Goal: Navigation & Orientation: Find specific page/section

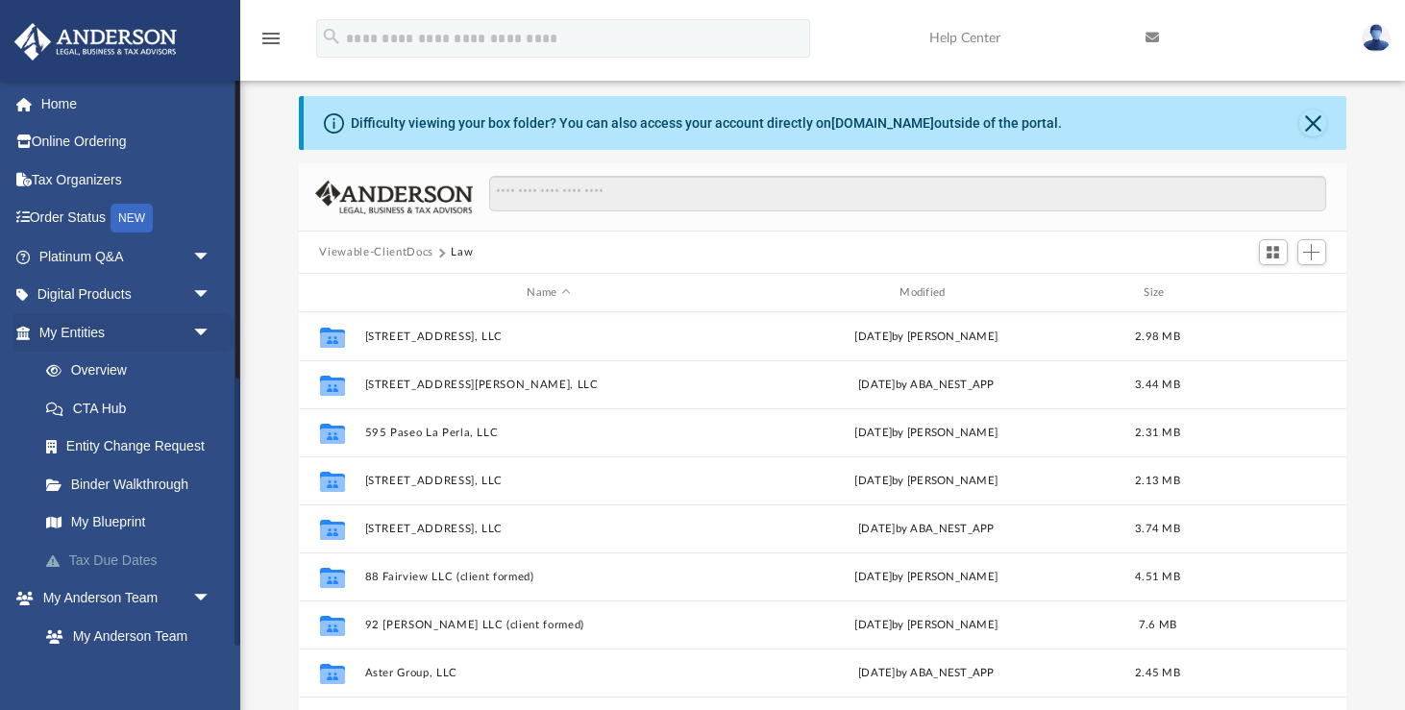
scroll to position [436, 1048]
click at [121, 526] on link "My Blueprint" at bounding box center [133, 523] width 213 height 38
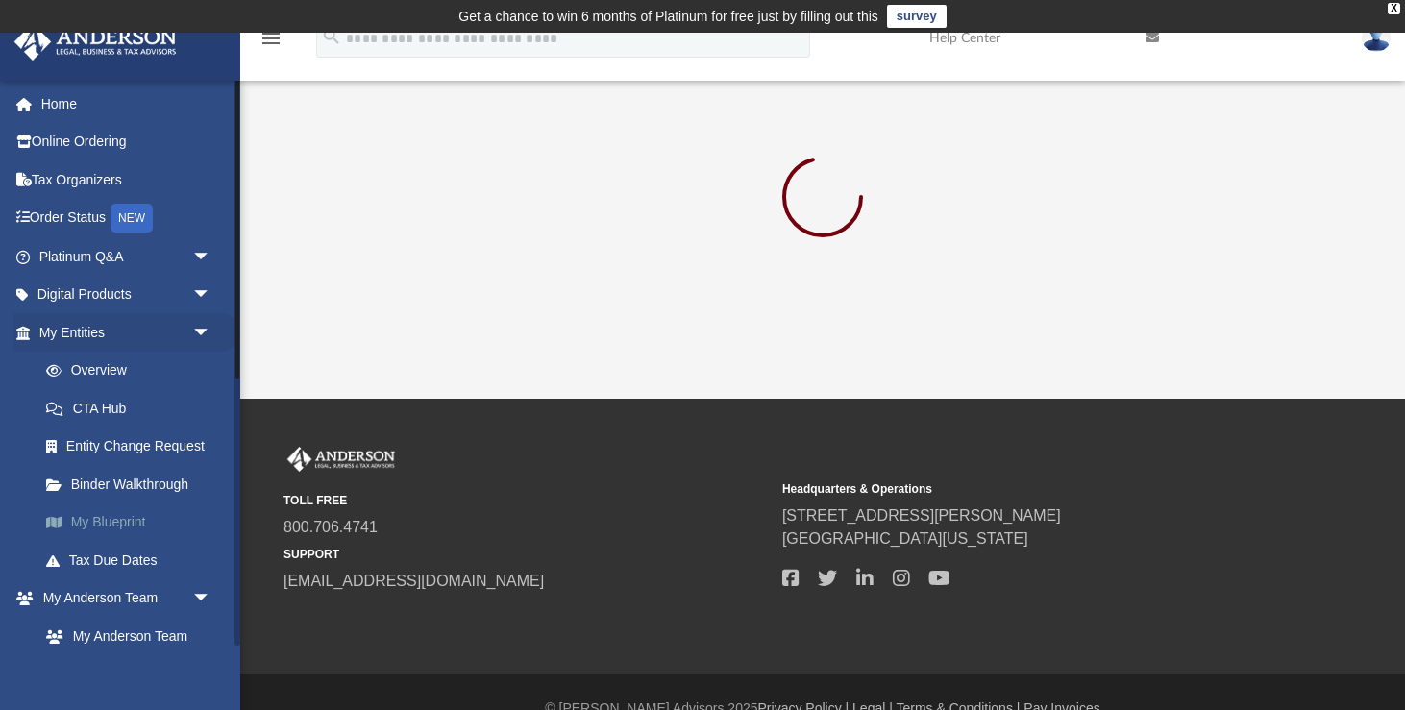
click at [99, 526] on link "My Blueprint" at bounding box center [133, 523] width 213 height 38
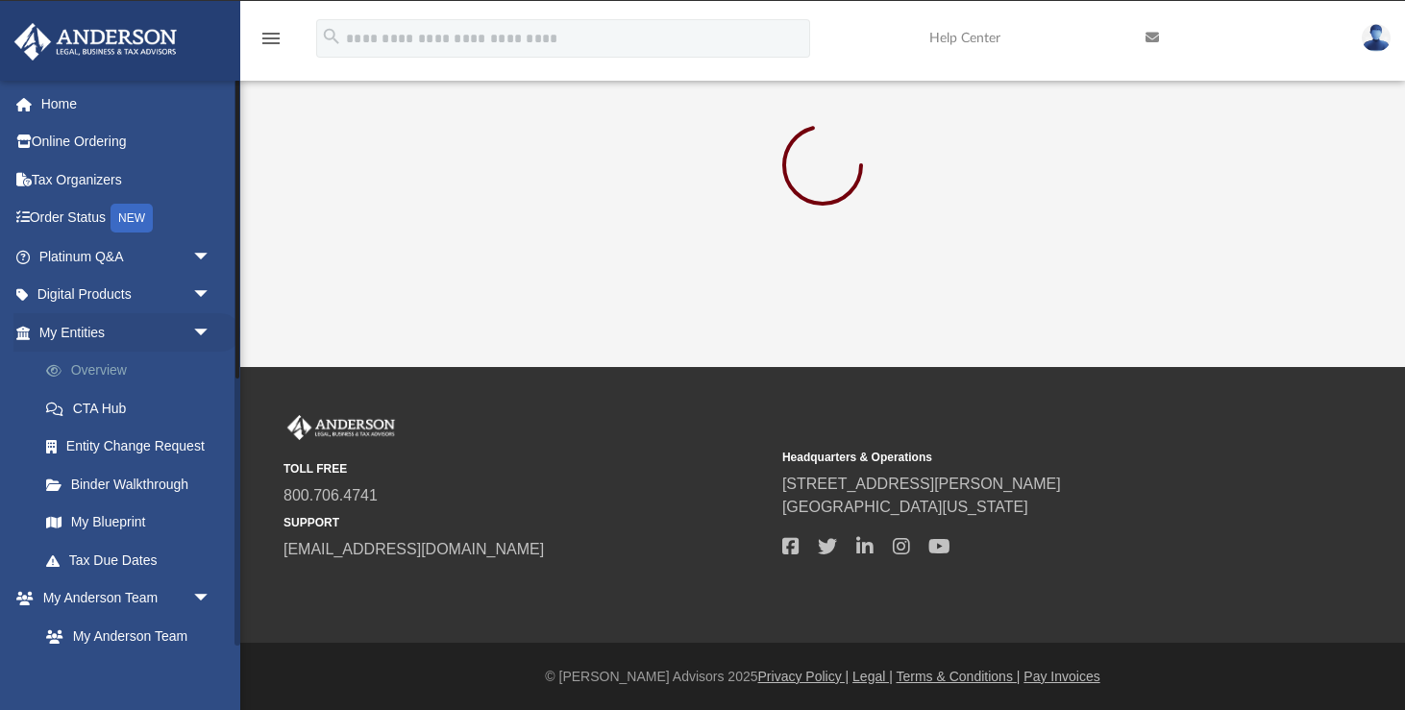
click at [118, 372] on link "Overview" at bounding box center [133, 371] width 213 height 38
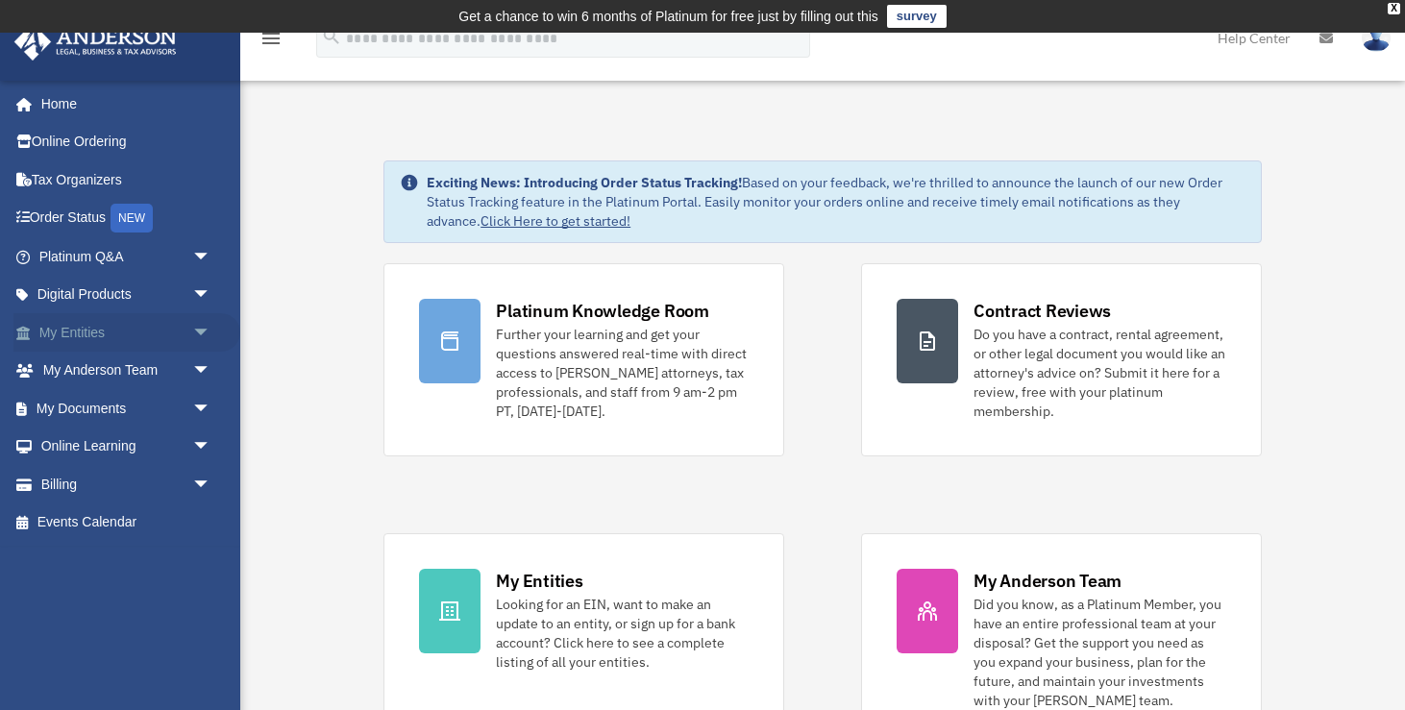
click at [205, 333] on span "arrow_drop_down" at bounding box center [211, 332] width 38 height 39
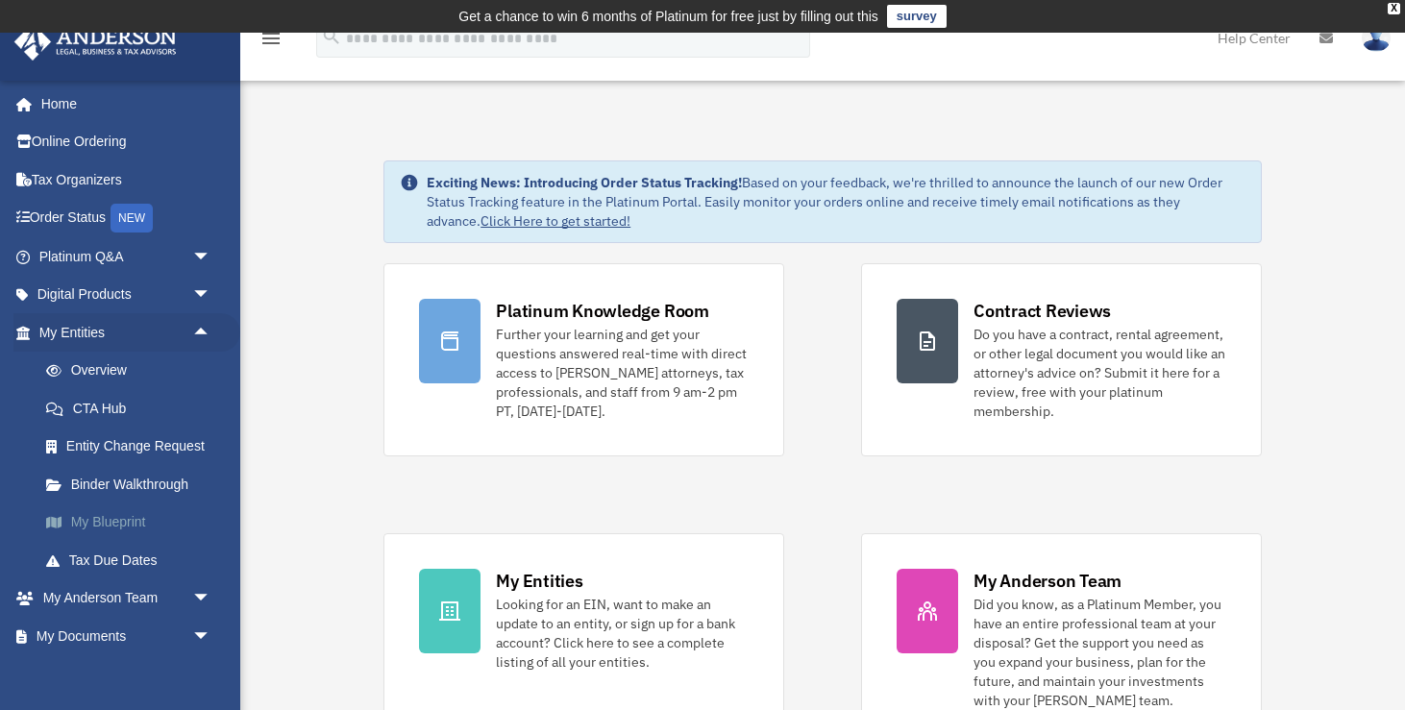
click at [137, 524] on link "My Blueprint" at bounding box center [133, 523] width 213 height 38
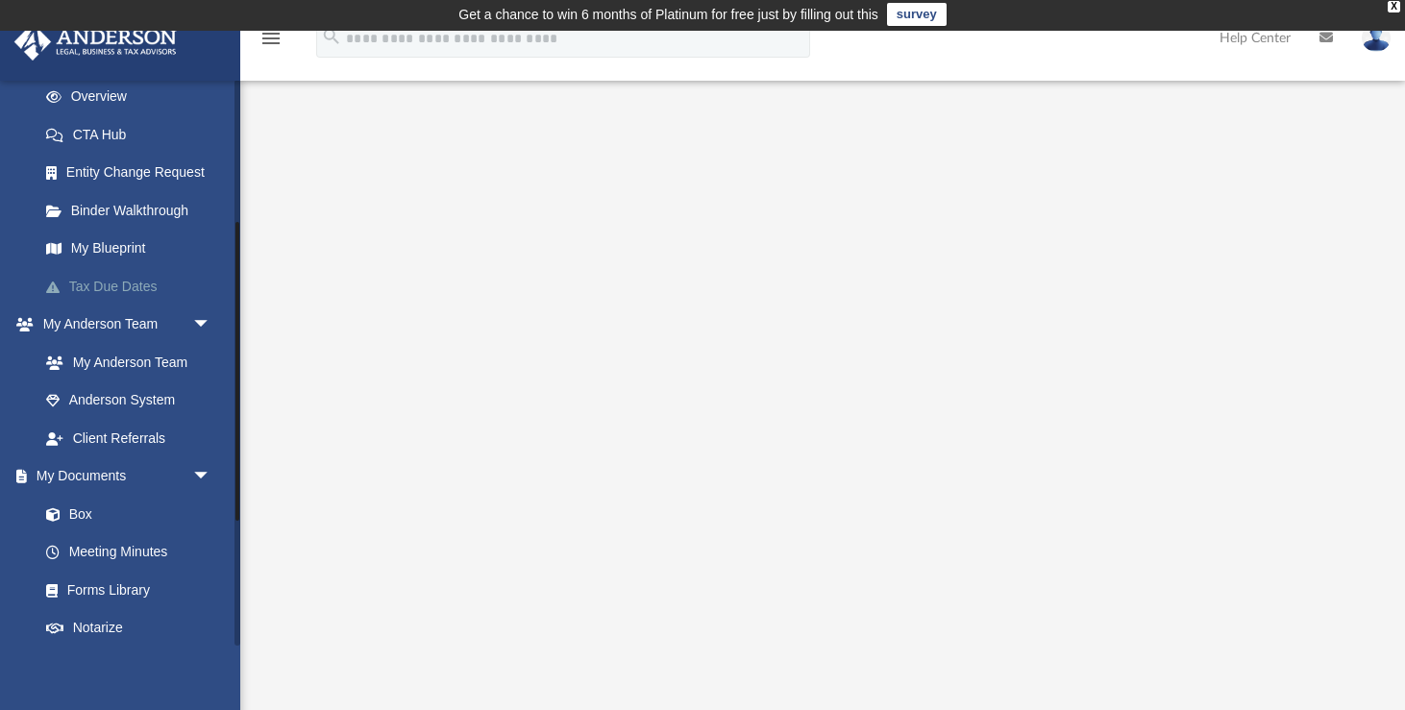
scroll to position [275, 0]
click at [92, 511] on link "Box" at bounding box center [133, 513] width 213 height 38
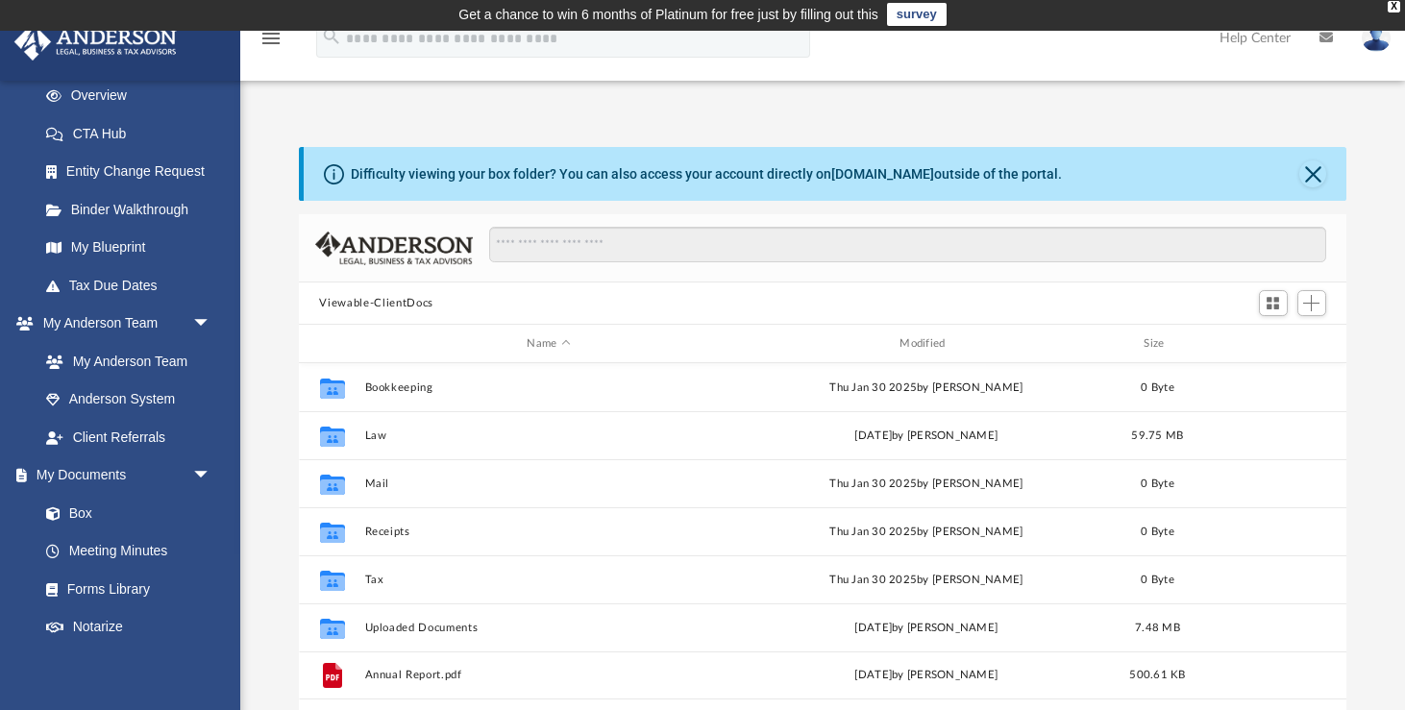
scroll to position [436, 1048]
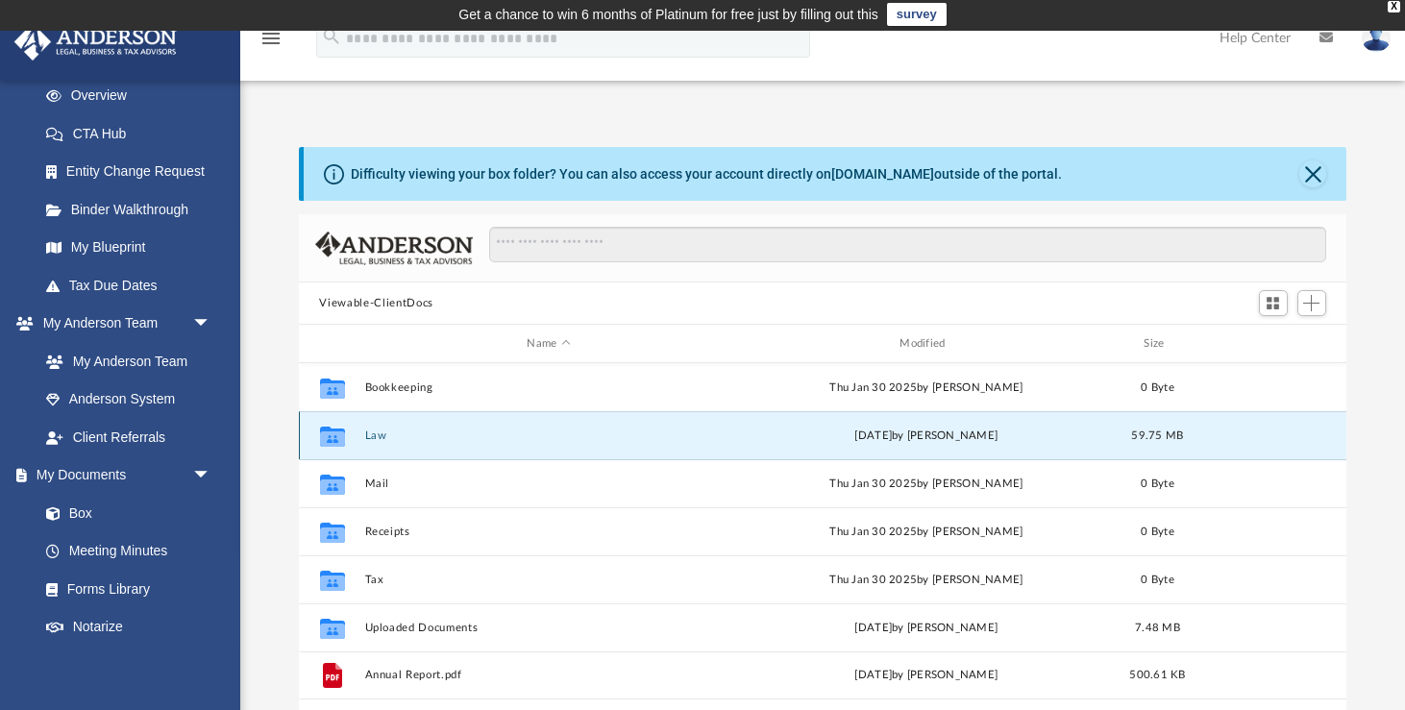
click at [375, 440] on button "Law" at bounding box center [548, 436] width 369 height 12
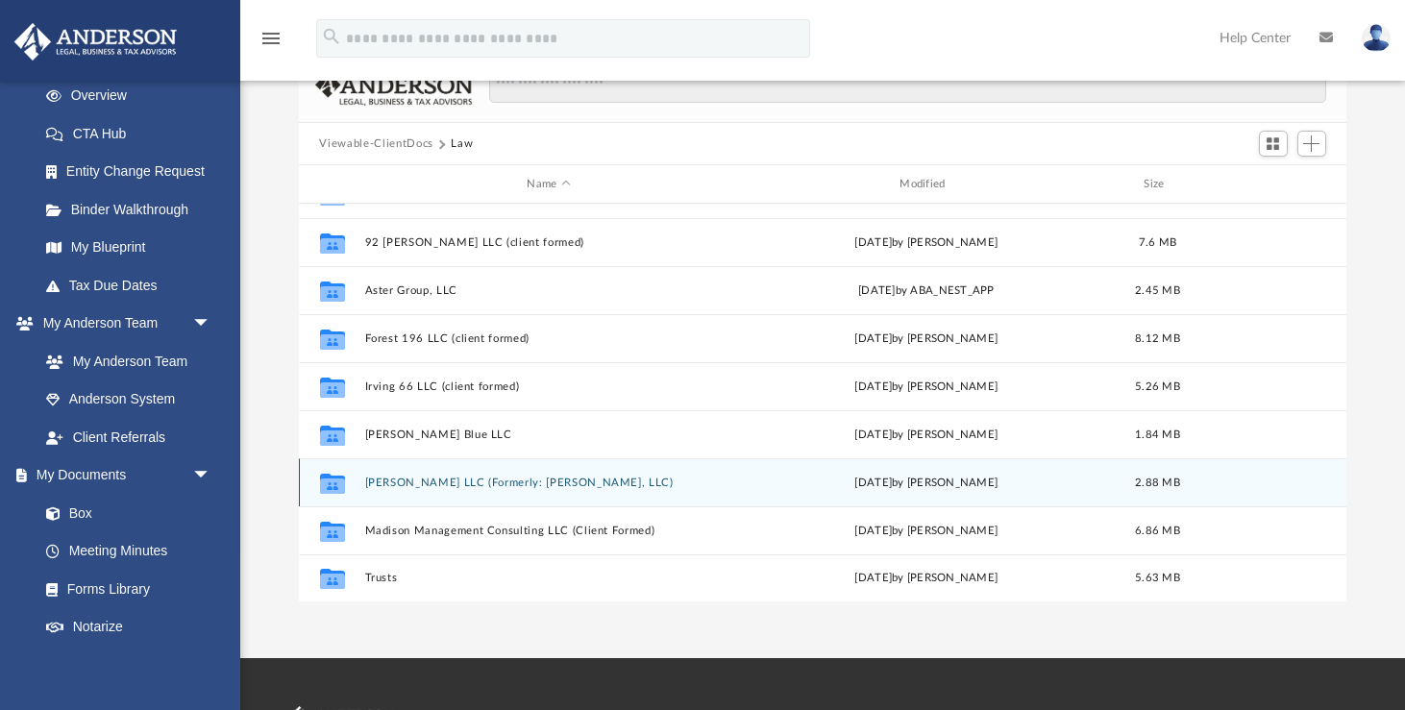
scroll to position [163, 0]
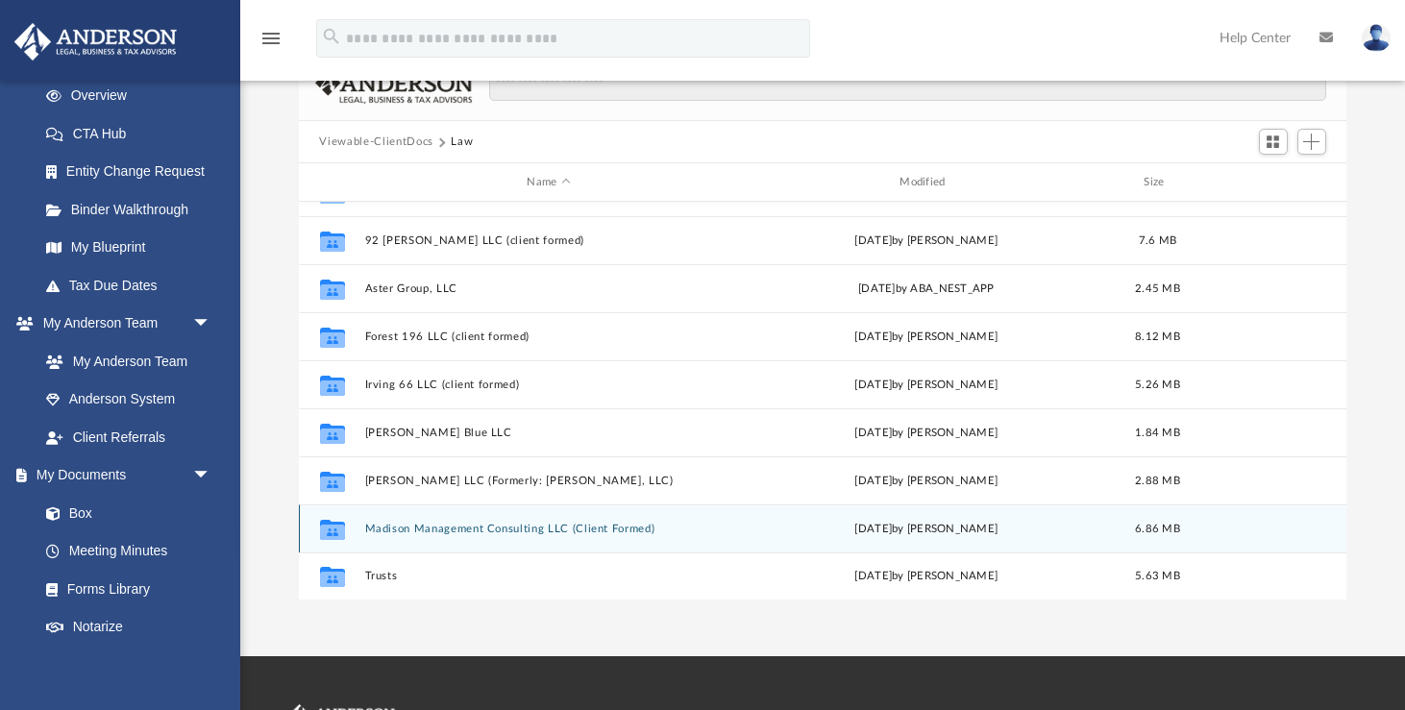
click at [445, 532] on button "Madison Management Consulting LLC (Client Formed)" at bounding box center [548, 529] width 369 height 12
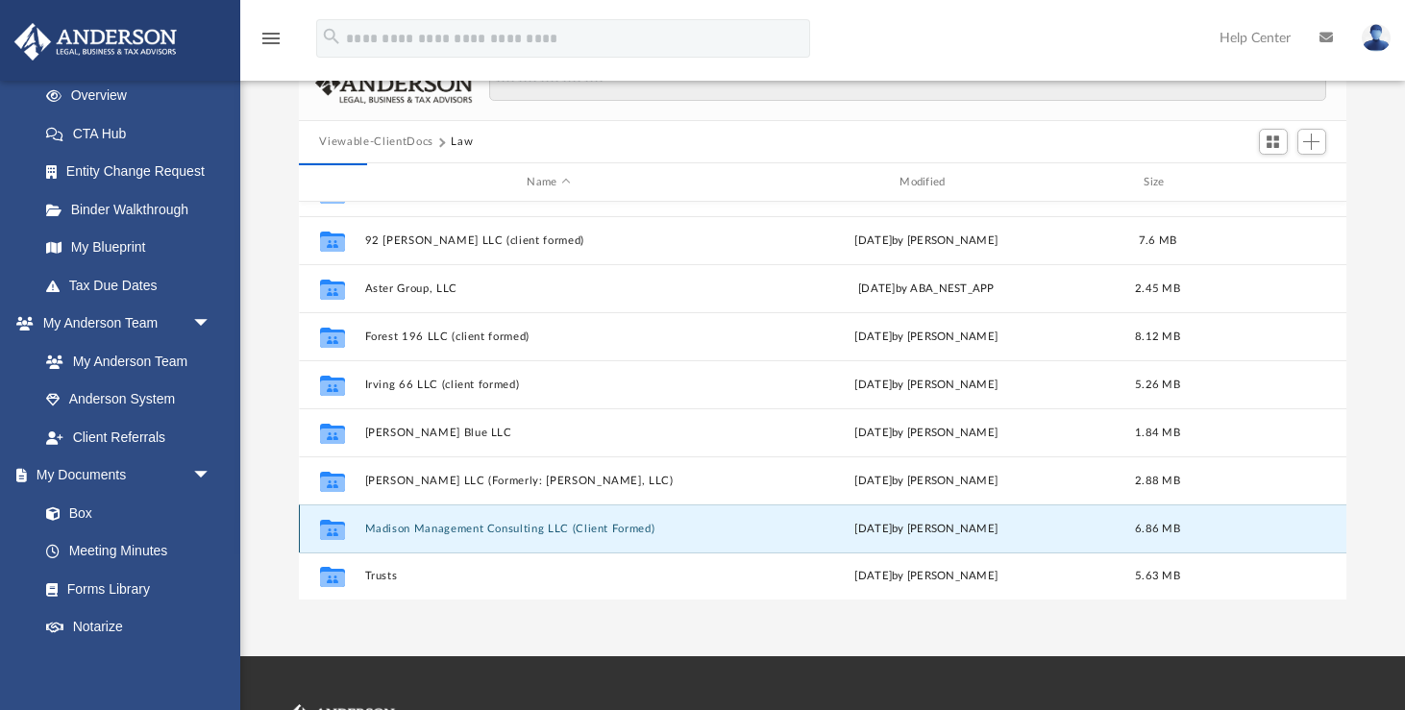
scroll to position [0, 0]
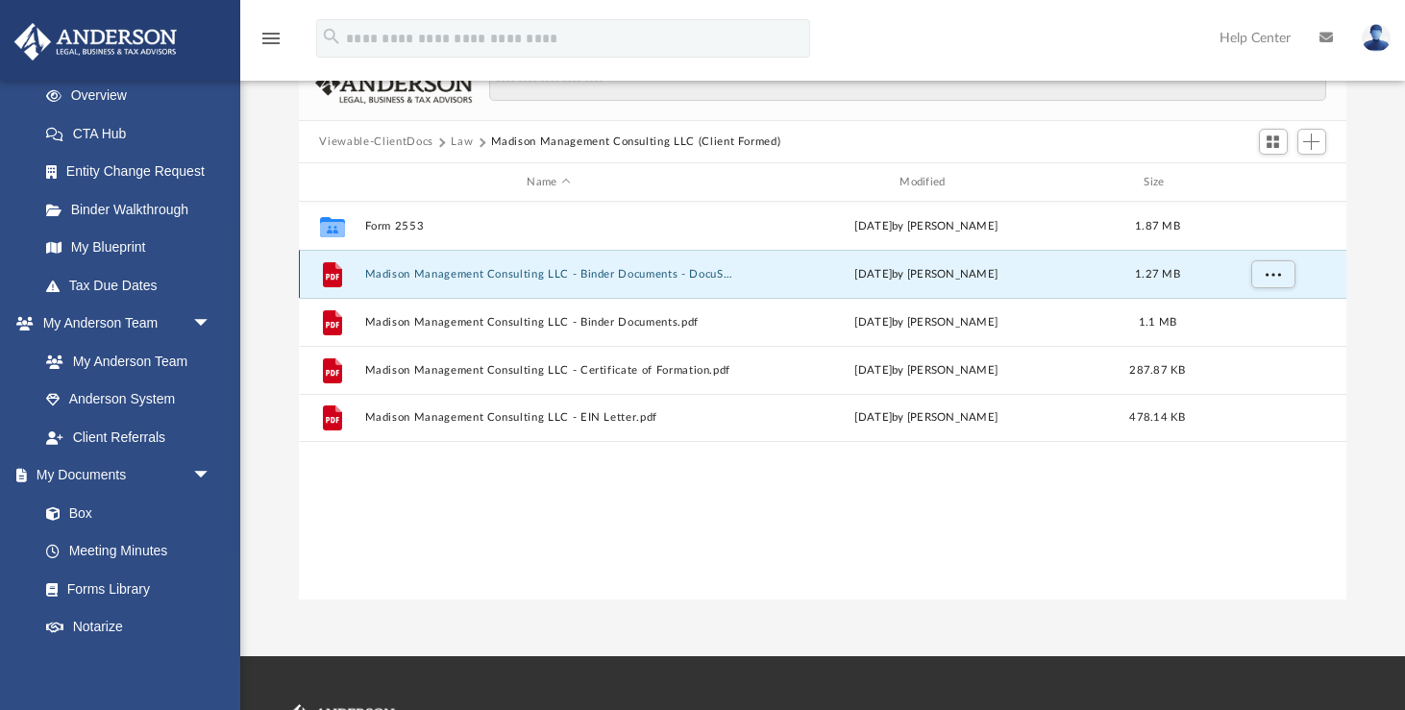
click at [458, 278] on button "Madison Management Consulting LLC - Binder Documents - DocuSigned.pdf" at bounding box center [548, 274] width 369 height 12
